Goal: Task Accomplishment & Management: Manage account settings

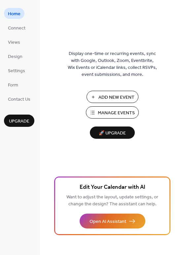
click at [111, 114] on span "Manage Events" at bounding box center [116, 112] width 37 height 7
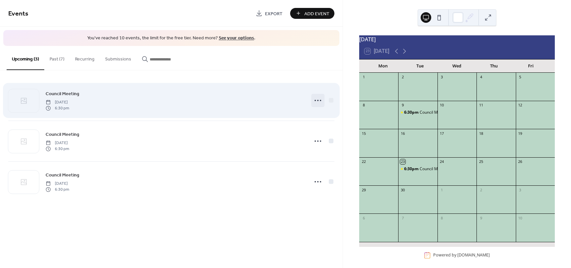
click at [319, 102] on icon at bounding box center [318, 100] width 11 height 11
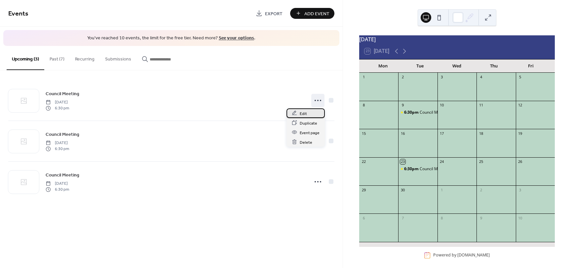
click at [305, 113] on span "Edit" at bounding box center [303, 113] width 7 height 7
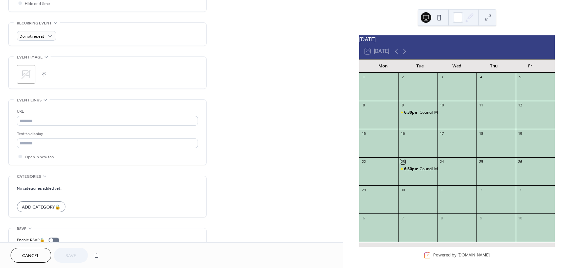
scroll to position [298, 0]
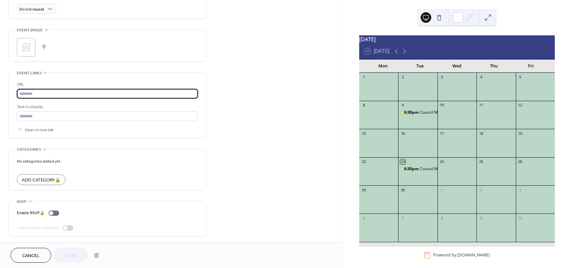
click at [33, 95] on input "text" at bounding box center [107, 94] width 181 height 10
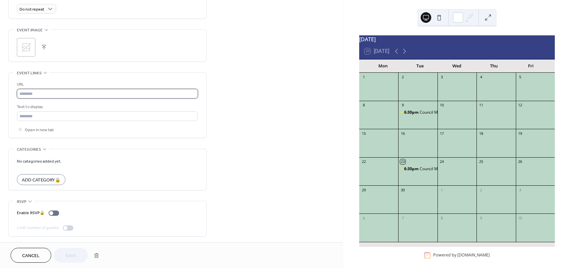
click at [30, 92] on input "text" at bounding box center [107, 94] width 181 height 10
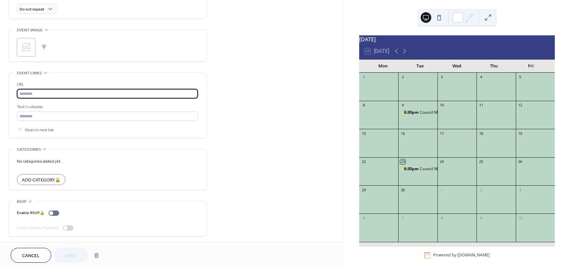
paste input "**********"
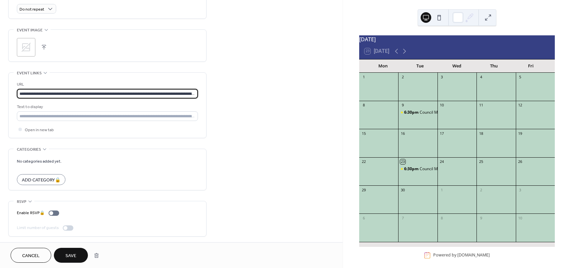
scroll to position [0, 786]
type input "**********"
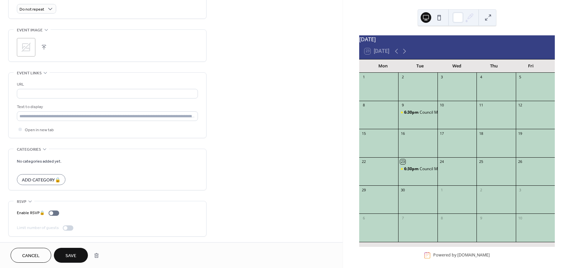
click at [71, 256] on span "Save" at bounding box center [70, 256] width 11 height 7
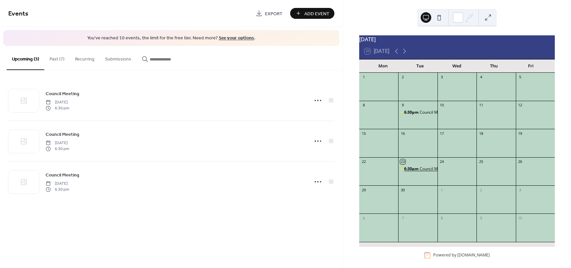
click at [417, 172] on span "6:30pm" at bounding box center [412, 169] width 16 height 6
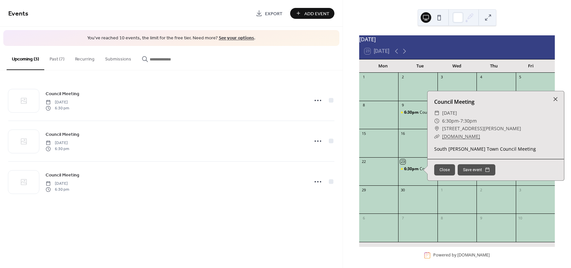
click at [455, 140] on link "nam12.safelinks.protection.outlook.com" at bounding box center [461, 136] width 38 height 6
click at [556, 103] on div at bounding box center [555, 99] width 9 height 9
